Goal: Find specific page/section: Find specific page/section

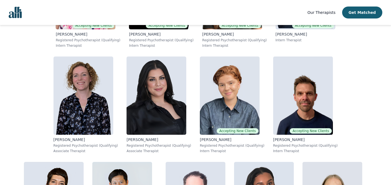
scroll to position [1035, 0]
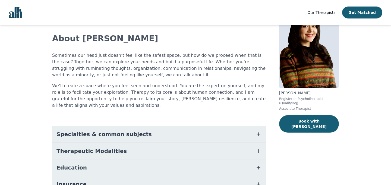
click at [206, 131] on button "Specialties & common subjects" at bounding box center [159, 134] width 214 height 16
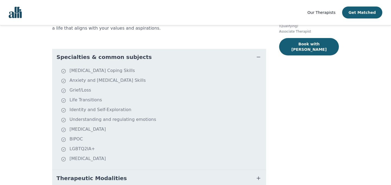
scroll to position [107, 0]
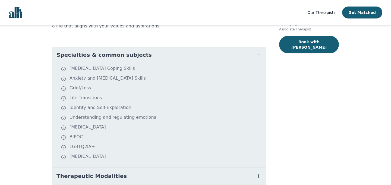
click at [181, 59] on button "Specialties & common subjects" at bounding box center [159, 55] width 214 height 16
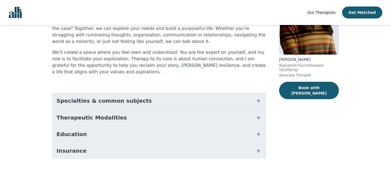
click at [176, 116] on button "Therapeutic Modalities" at bounding box center [159, 117] width 214 height 16
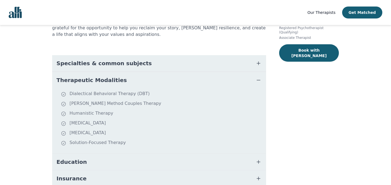
click at [176, 82] on button "Therapeutic Modalities" at bounding box center [159, 80] width 214 height 16
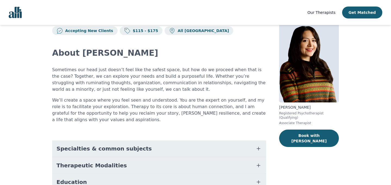
scroll to position [15, 0]
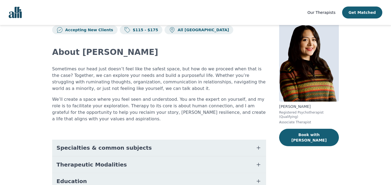
drag, startPoint x: 311, startPoint y: 107, endPoint x: 289, endPoint y: 107, distance: 22.2
click at [289, 107] on p "[PERSON_NAME]" at bounding box center [309, 106] width 60 height 5
copy p "[PERSON_NAME]"
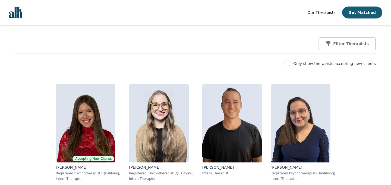
scroll to position [663, 0]
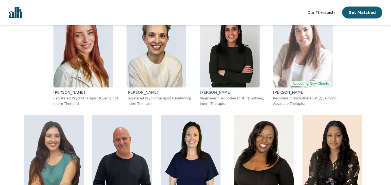
click at [273, 63] on img at bounding box center [303, 48] width 60 height 78
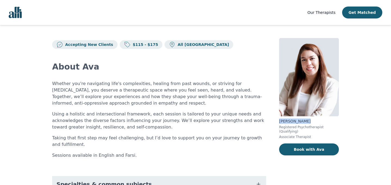
drag, startPoint x: 308, startPoint y: 122, endPoint x: 279, endPoint y: 123, distance: 28.5
click at [279, 123] on p "[PERSON_NAME]" at bounding box center [309, 120] width 60 height 5
copy p "[PERSON_NAME]"
